Goal: Information Seeking & Learning: Stay updated

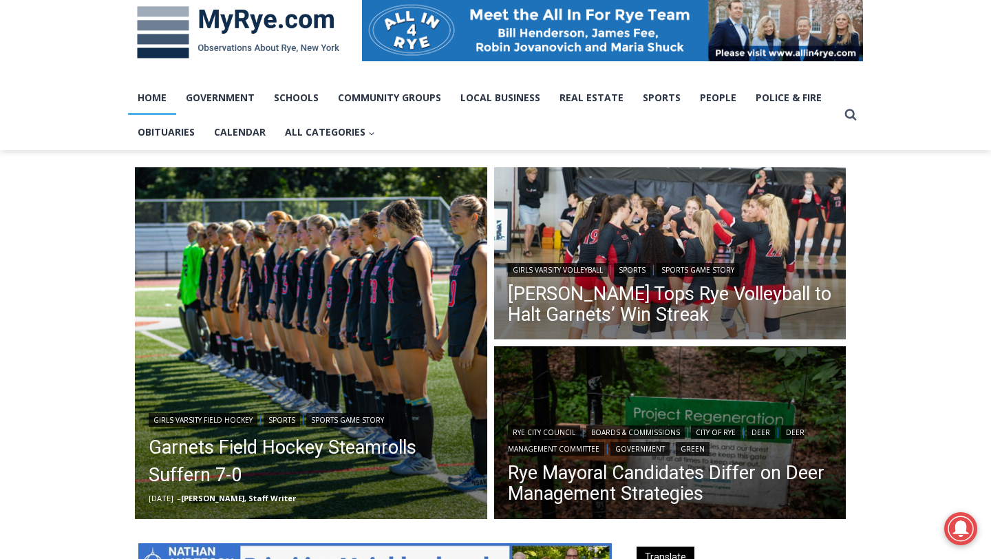
scroll to position [200, 0]
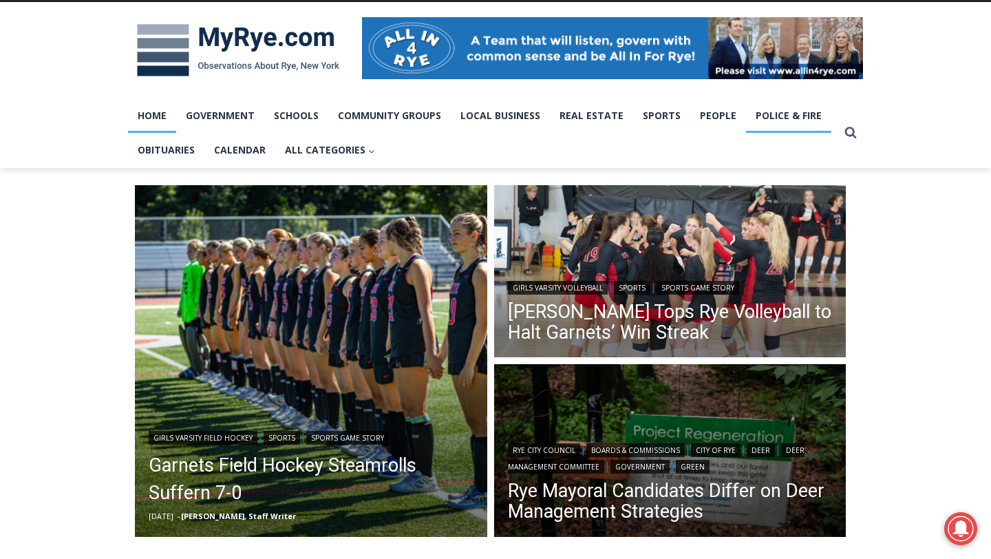
click at [766, 115] on link "Police & Fire" at bounding box center [788, 115] width 85 height 34
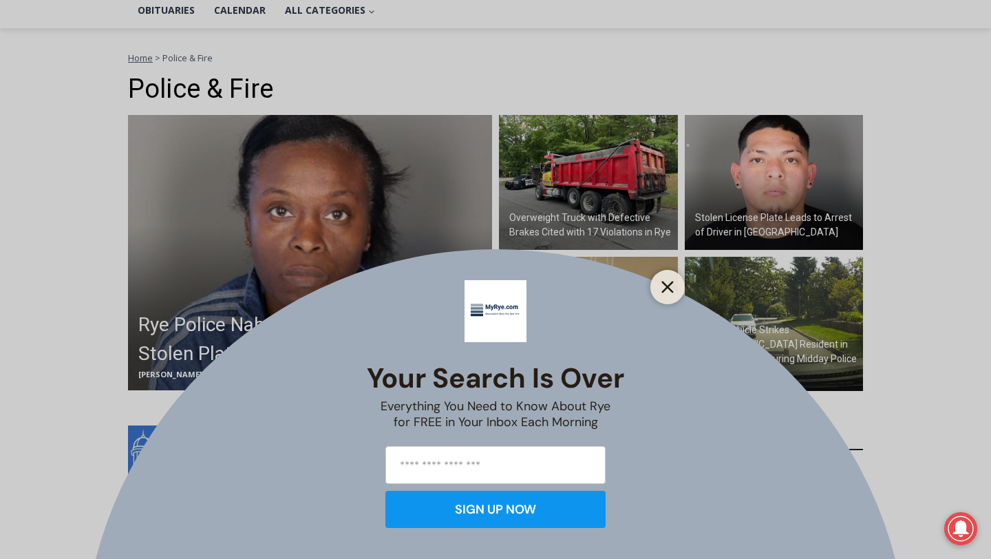
click at [663, 284] on icon "Close" at bounding box center [668, 287] width 12 height 12
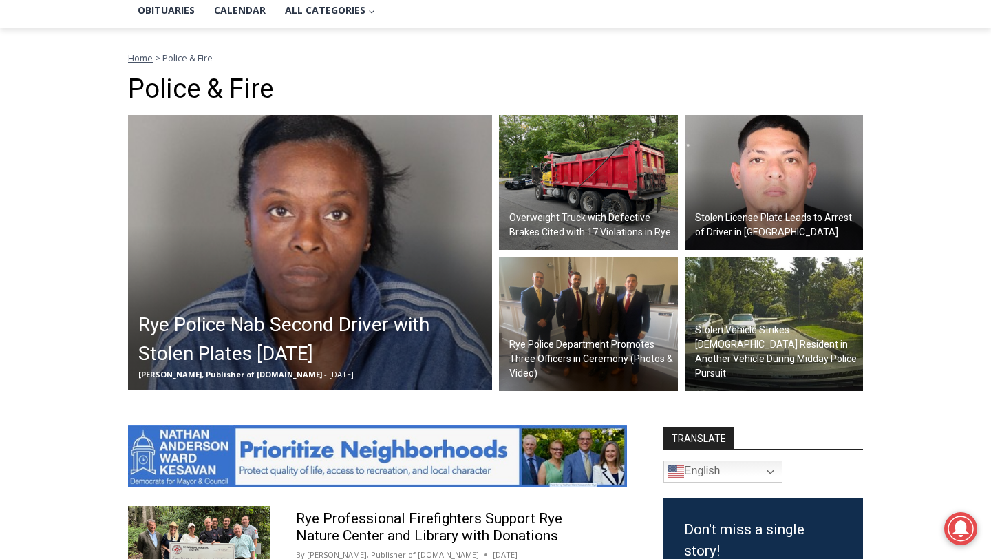
click at [750, 354] on h2 "Stolen Vehicle Strikes [DEMOGRAPHIC_DATA] Resident in Another Vehicle During Mi…" at bounding box center [777, 352] width 165 height 58
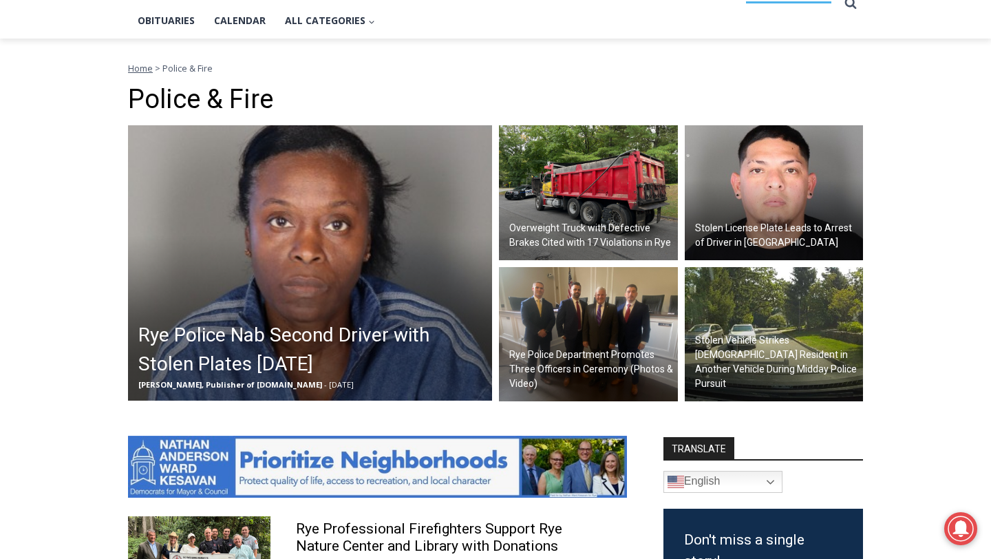
click at [604, 241] on h2 "Overweight Truck with Defective Brakes Cited with 17 Violations in Rye" at bounding box center [592, 235] width 165 height 29
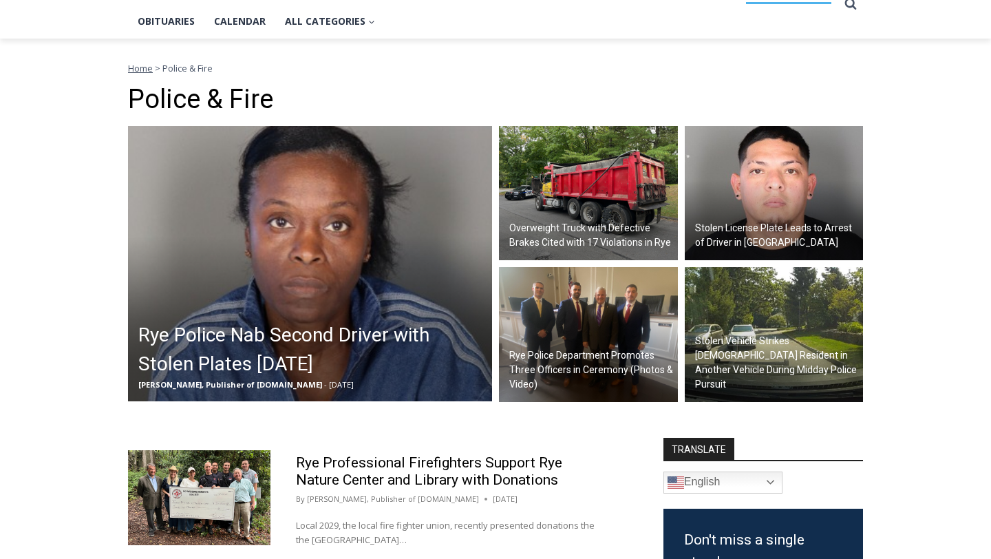
click at [373, 255] on img at bounding box center [310, 263] width 364 height 275
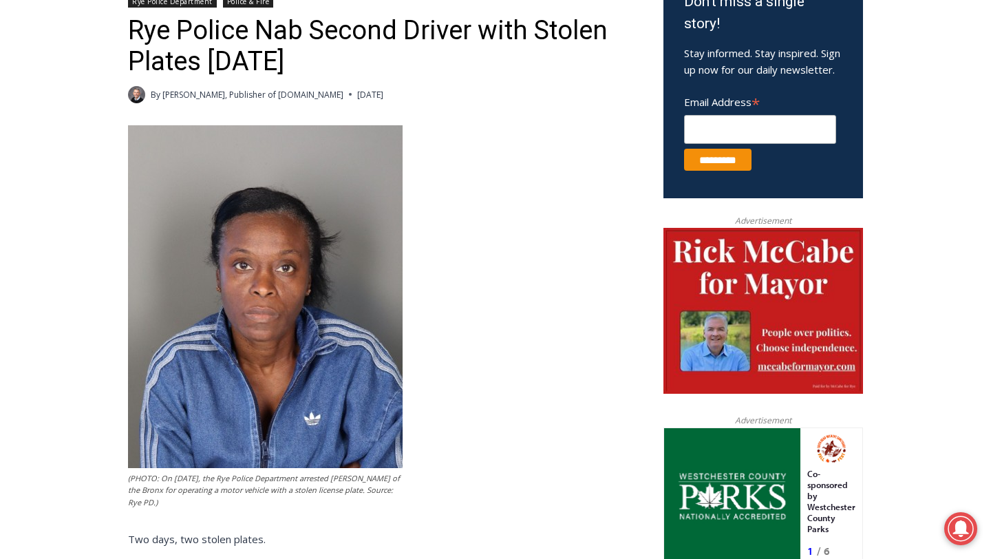
scroll to position [471, 0]
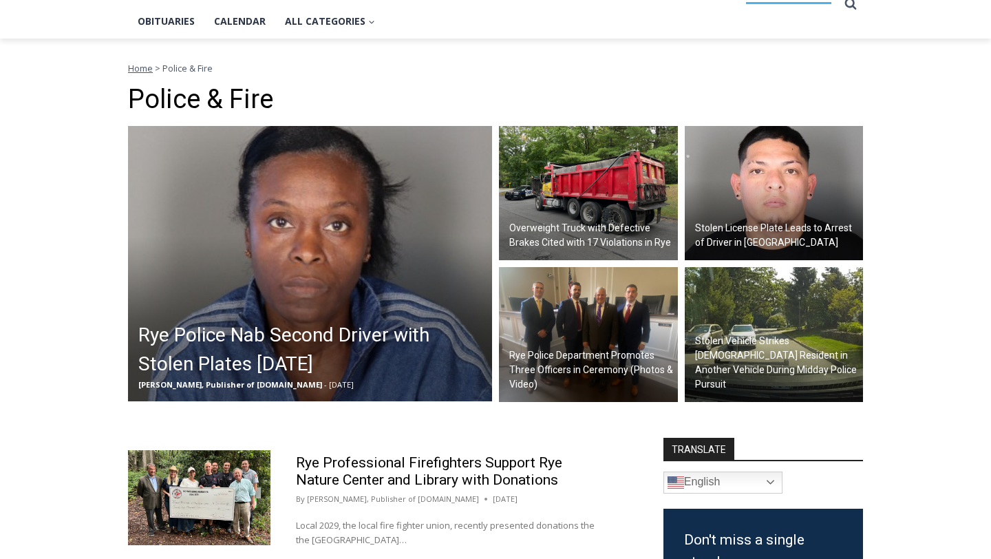
click at [712, 204] on img at bounding box center [774, 193] width 179 height 135
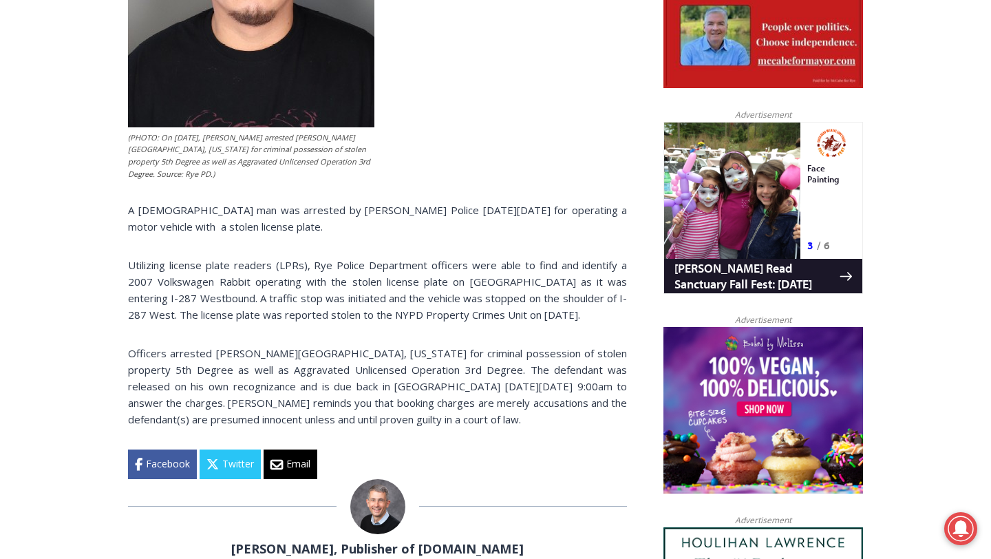
scroll to position [793, 0]
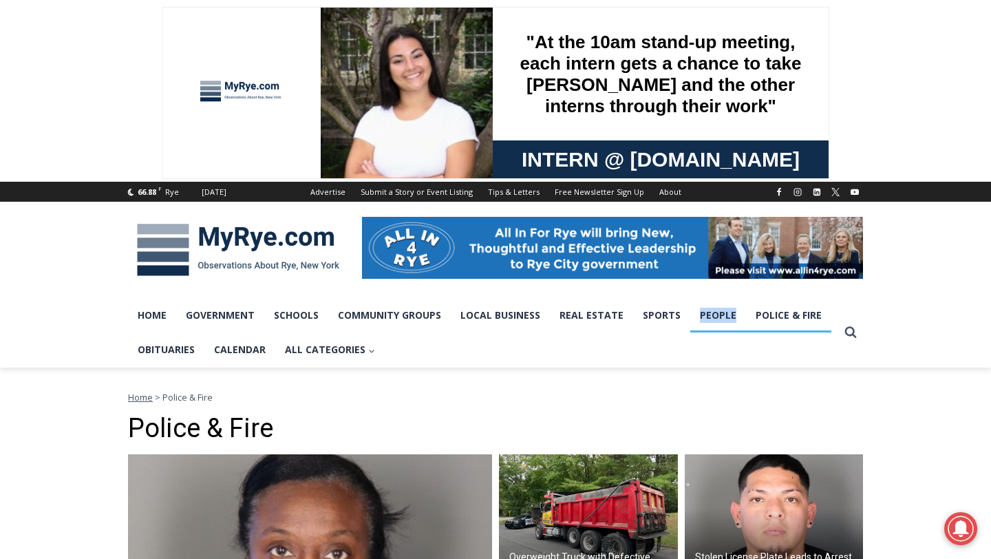
click at [702, 326] on link "People" at bounding box center [719, 315] width 56 height 34
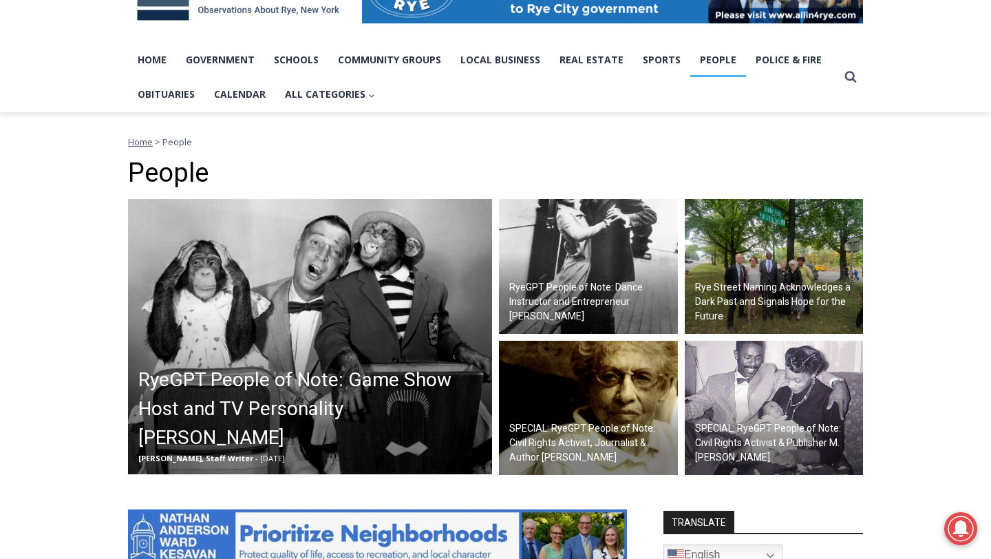
scroll to position [231, 0]
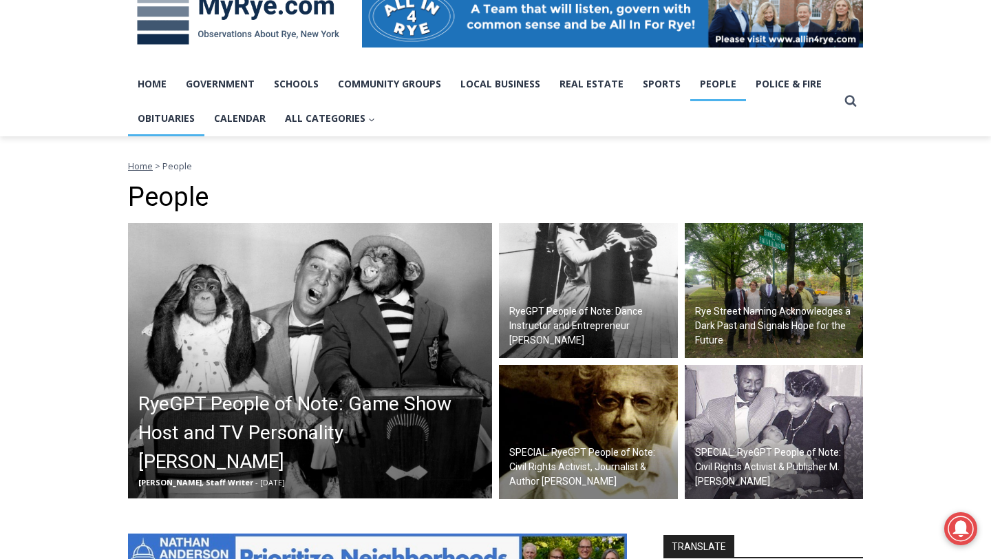
click at [179, 115] on link "Obituaries" at bounding box center [166, 118] width 76 height 34
